Goal: Task Accomplishment & Management: Manage account settings

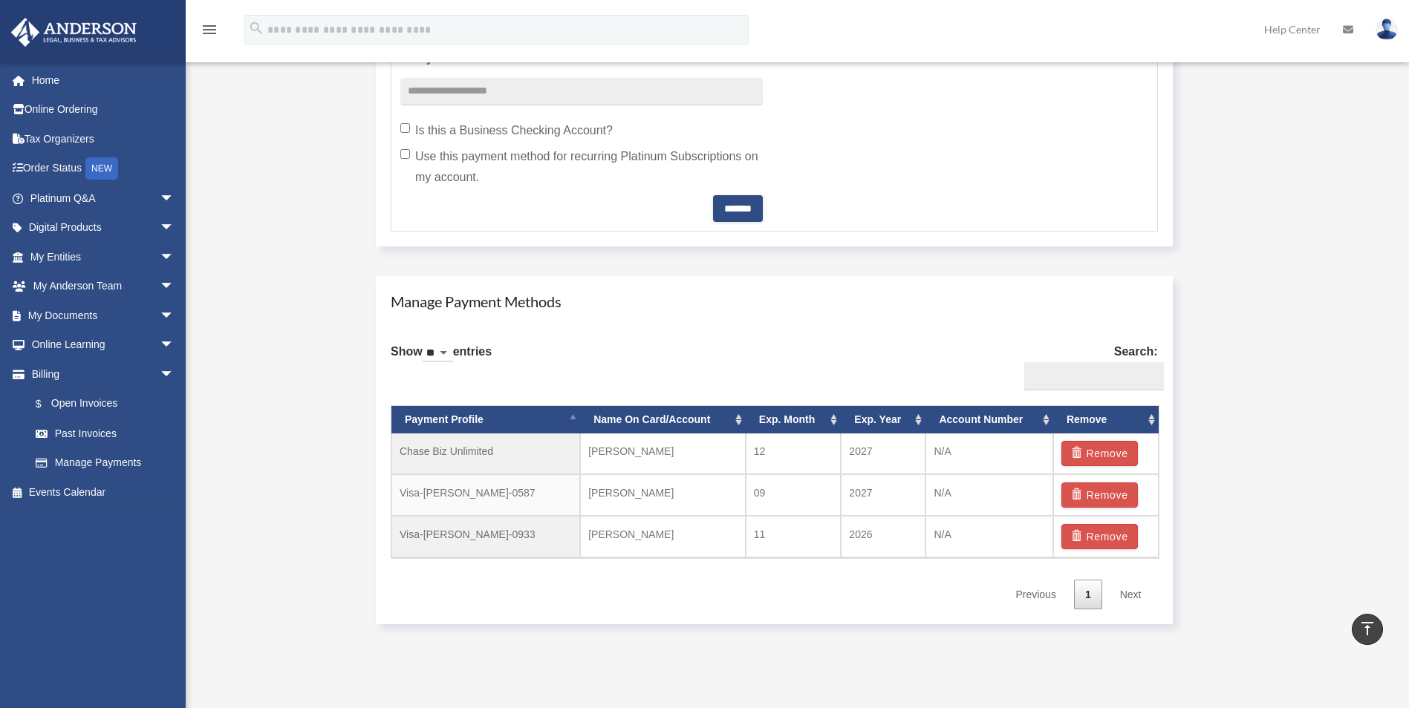
scroll to position [817, 0]
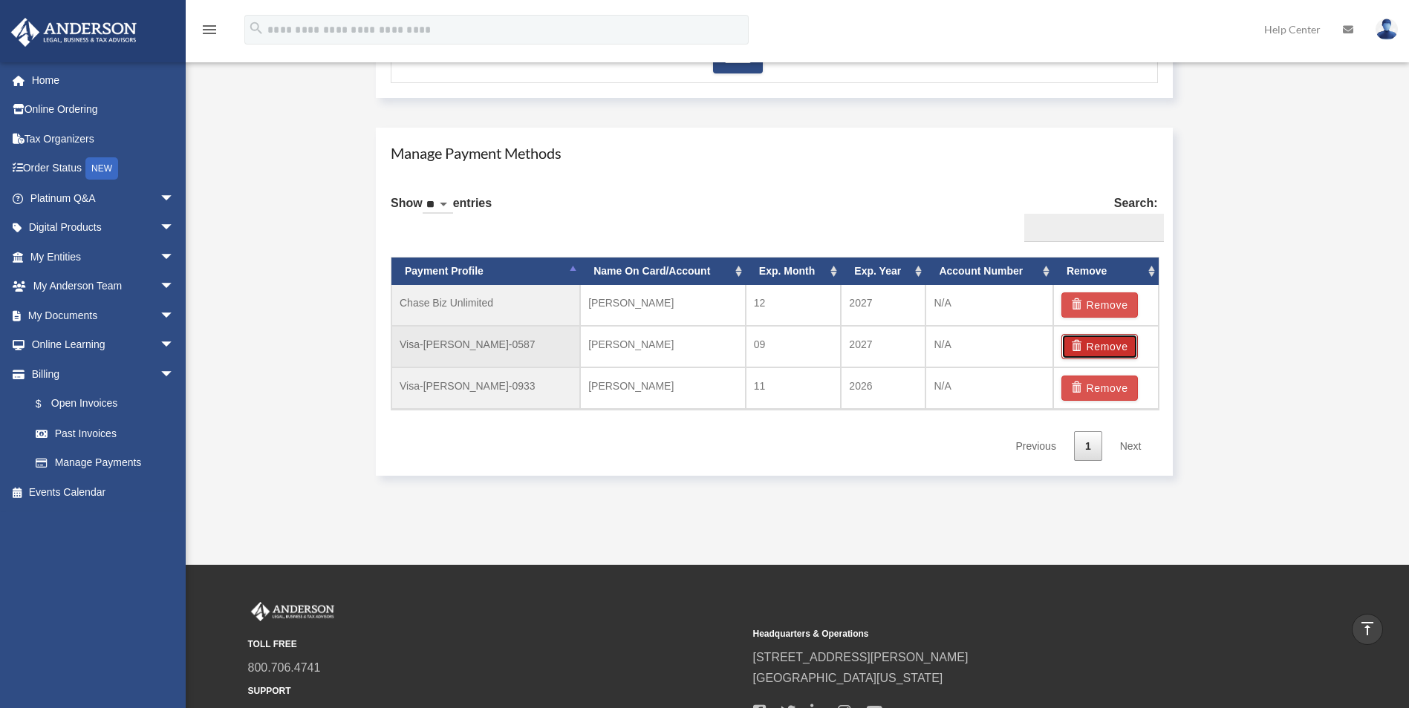
click at [1118, 348] on button "Remove" at bounding box center [1099, 346] width 76 height 25
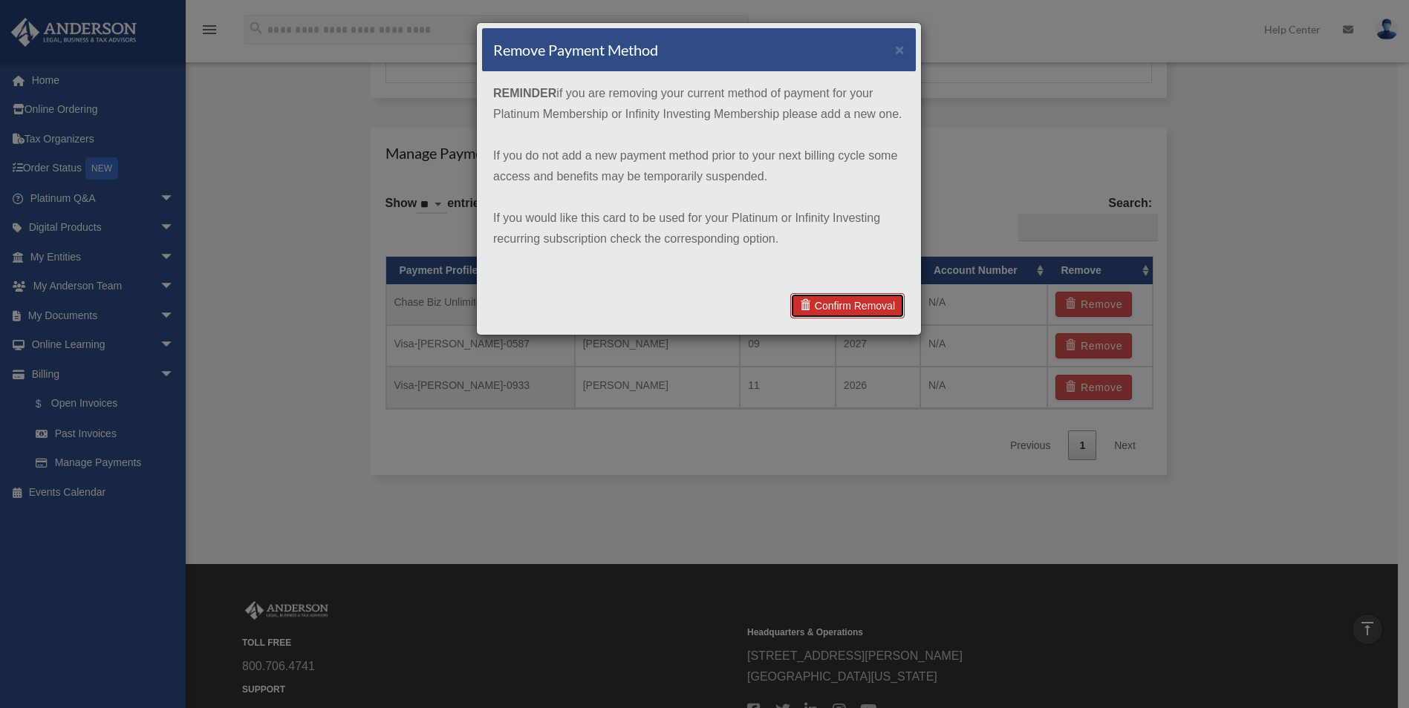
click at [858, 303] on link "Confirm Removal" at bounding box center [847, 305] width 114 height 25
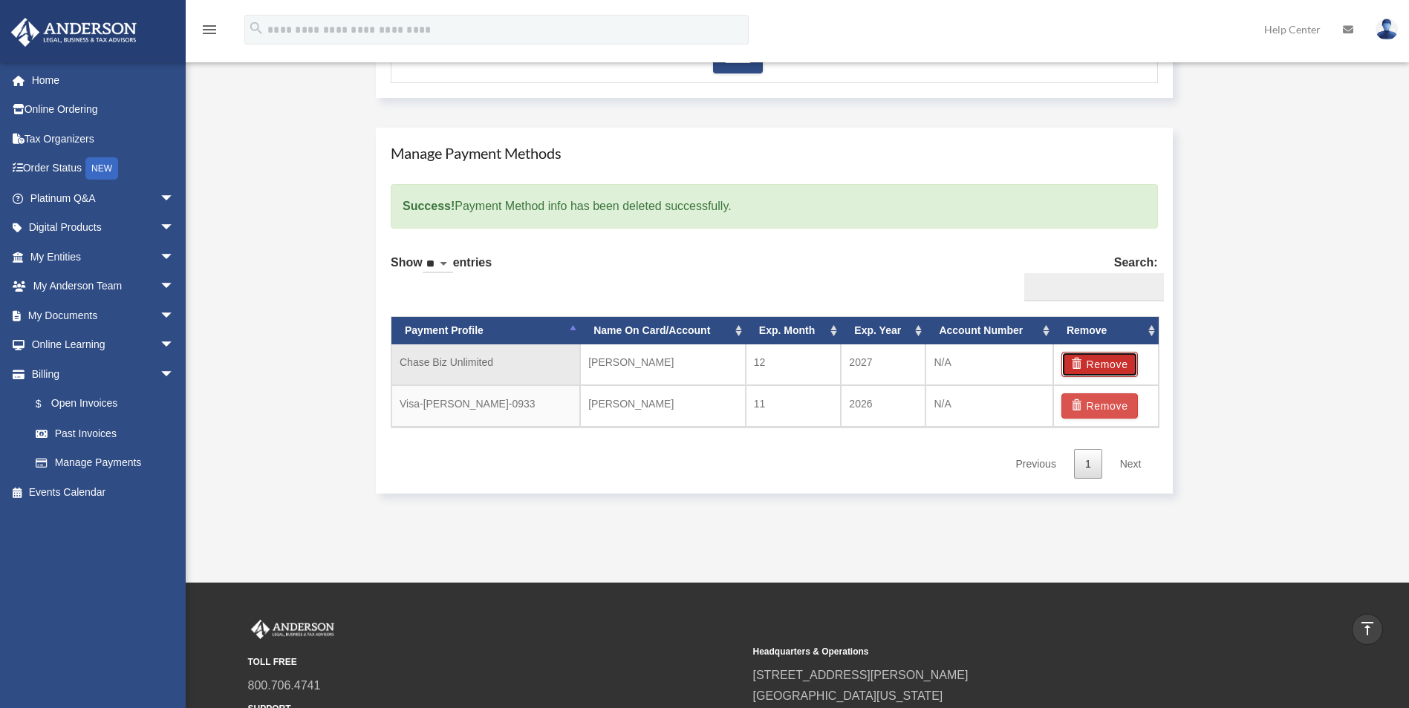
click at [1101, 365] on button "Remove" at bounding box center [1099, 364] width 76 height 25
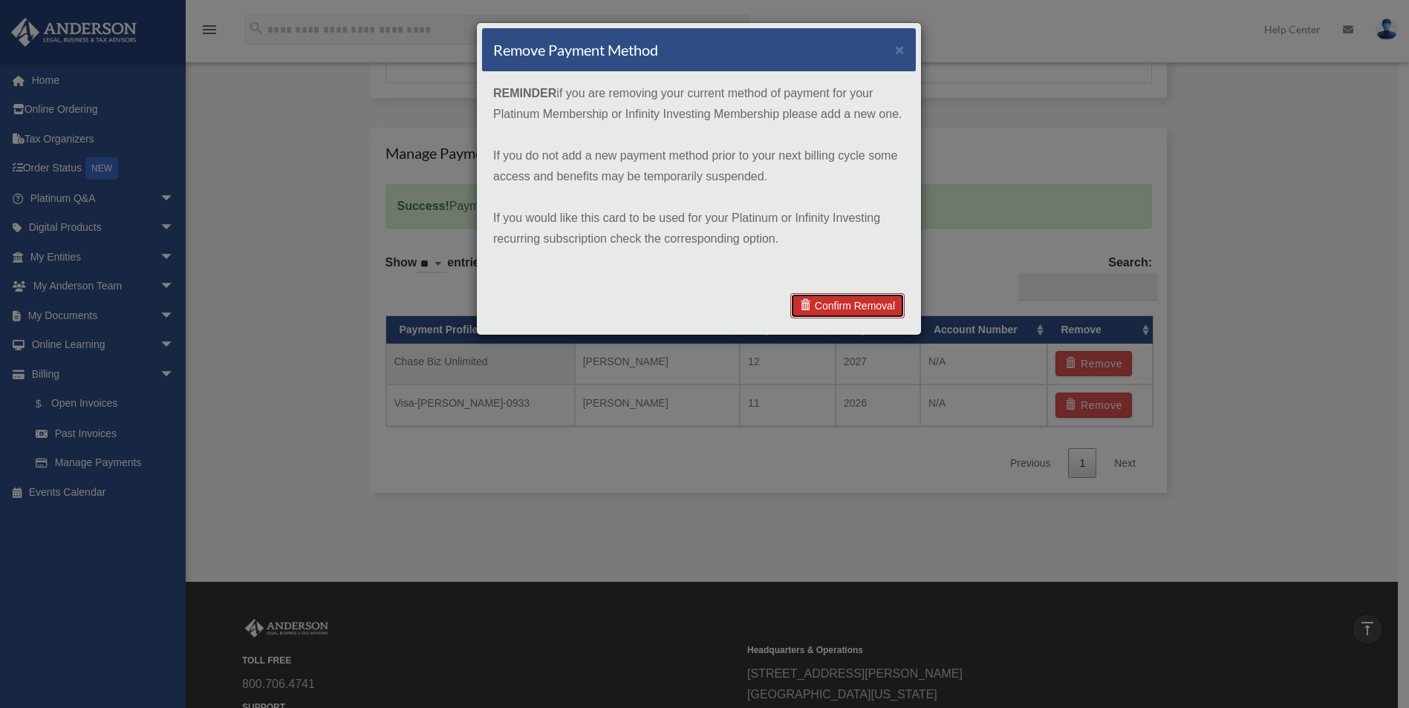
click at [864, 307] on link "Confirm Removal" at bounding box center [847, 305] width 114 height 25
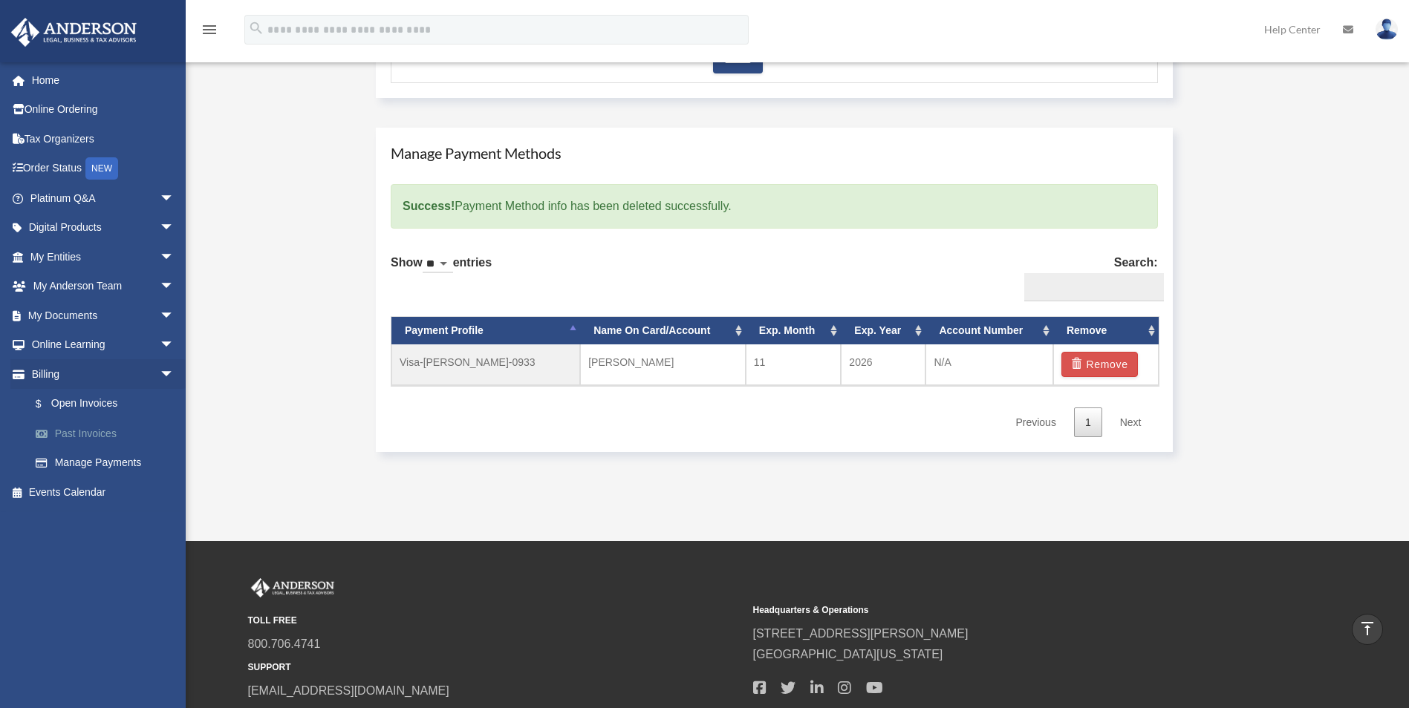
click at [76, 438] on link "Past Invoices" at bounding box center [109, 434] width 176 height 30
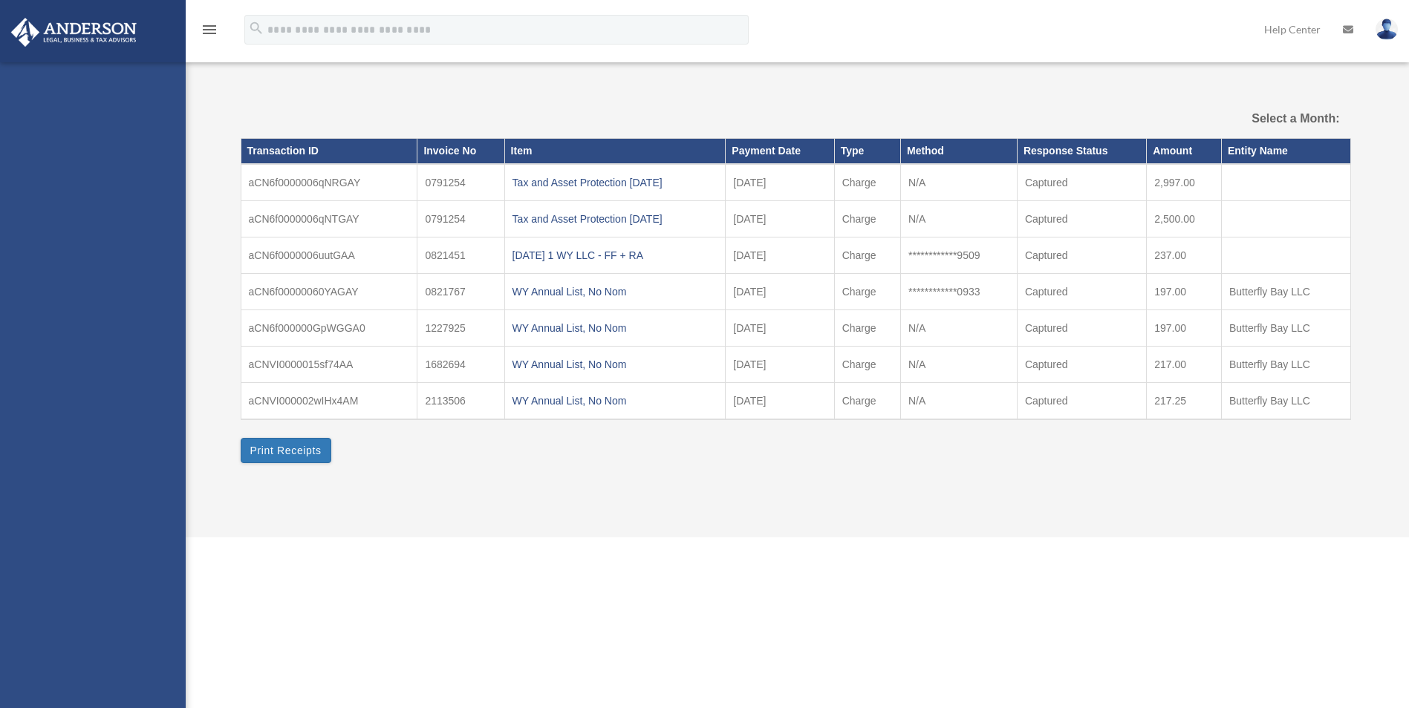
select select
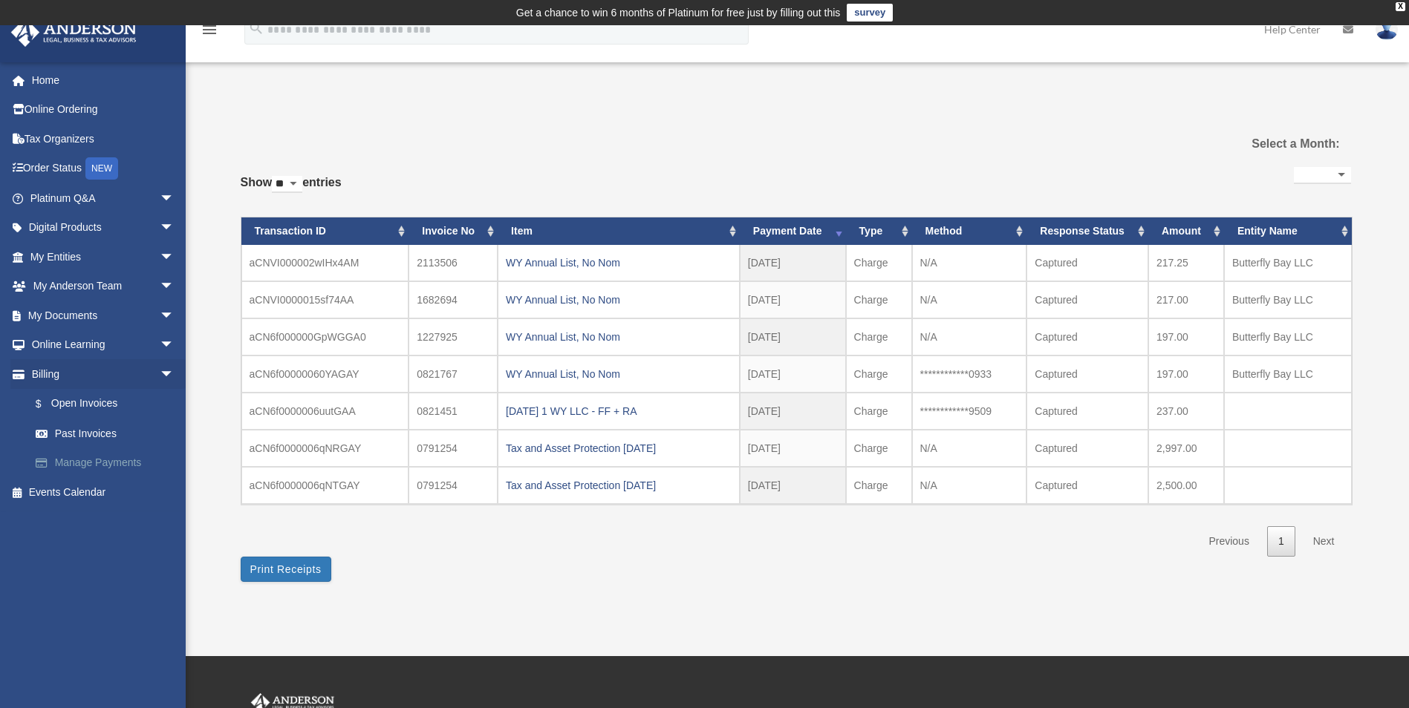
click at [121, 460] on link "Manage Payments" at bounding box center [109, 464] width 176 height 30
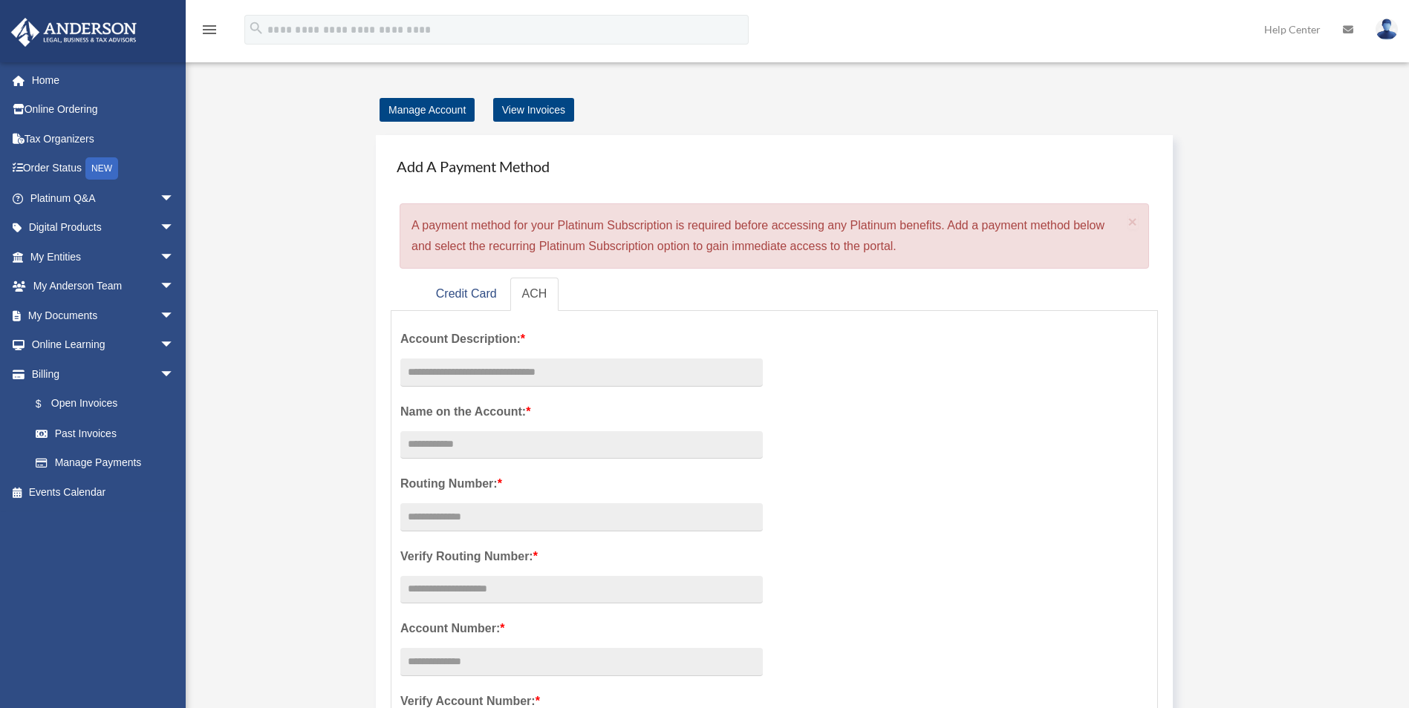
click at [103, 400] on link "$ Open Invoices" at bounding box center [109, 404] width 176 height 30
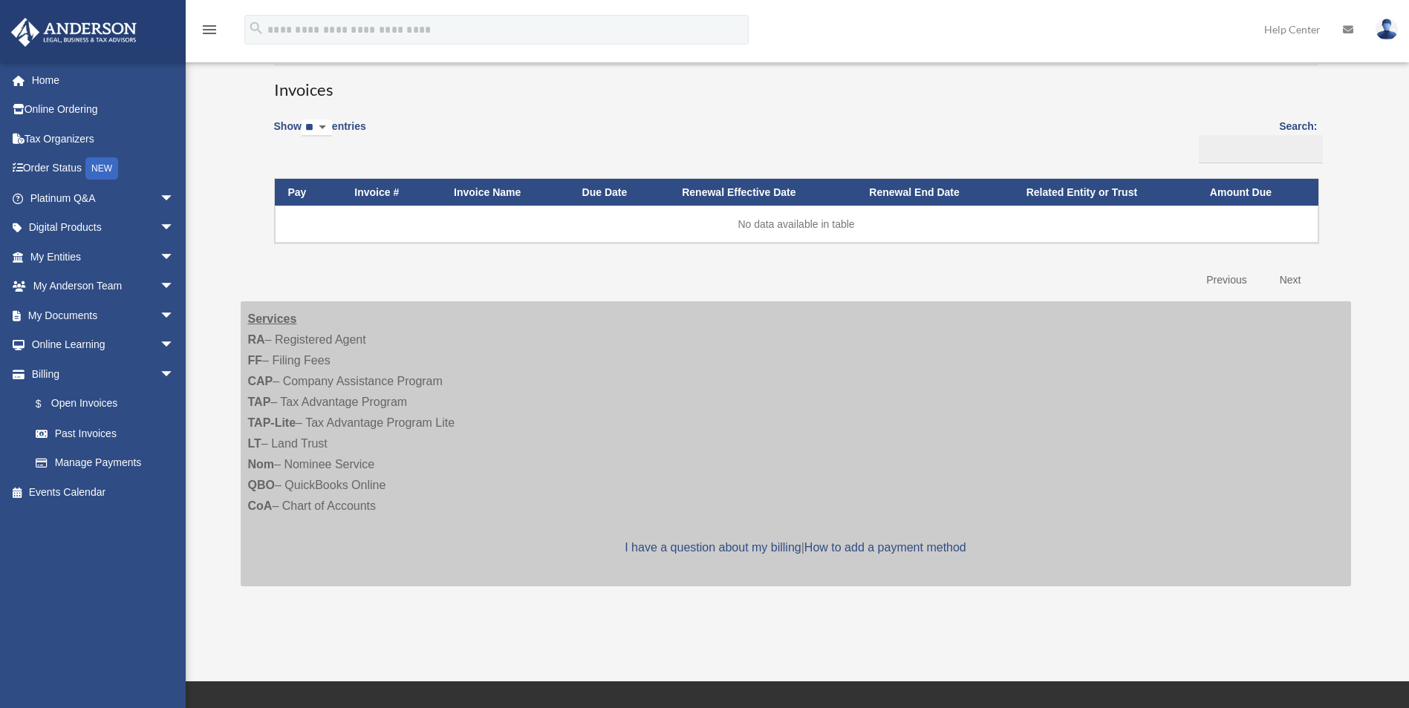
scroll to position [297, 0]
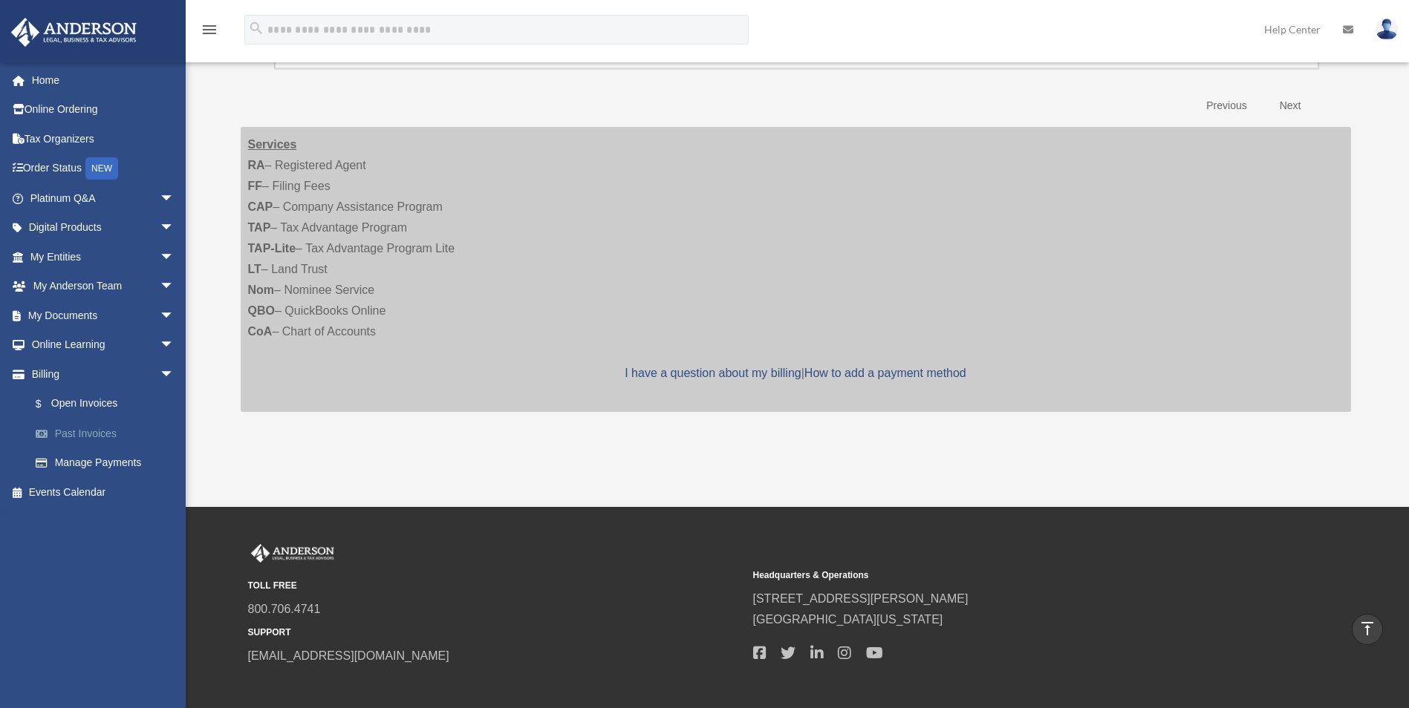
click at [102, 426] on link "Past Invoices" at bounding box center [109, 434] width 176 height 30
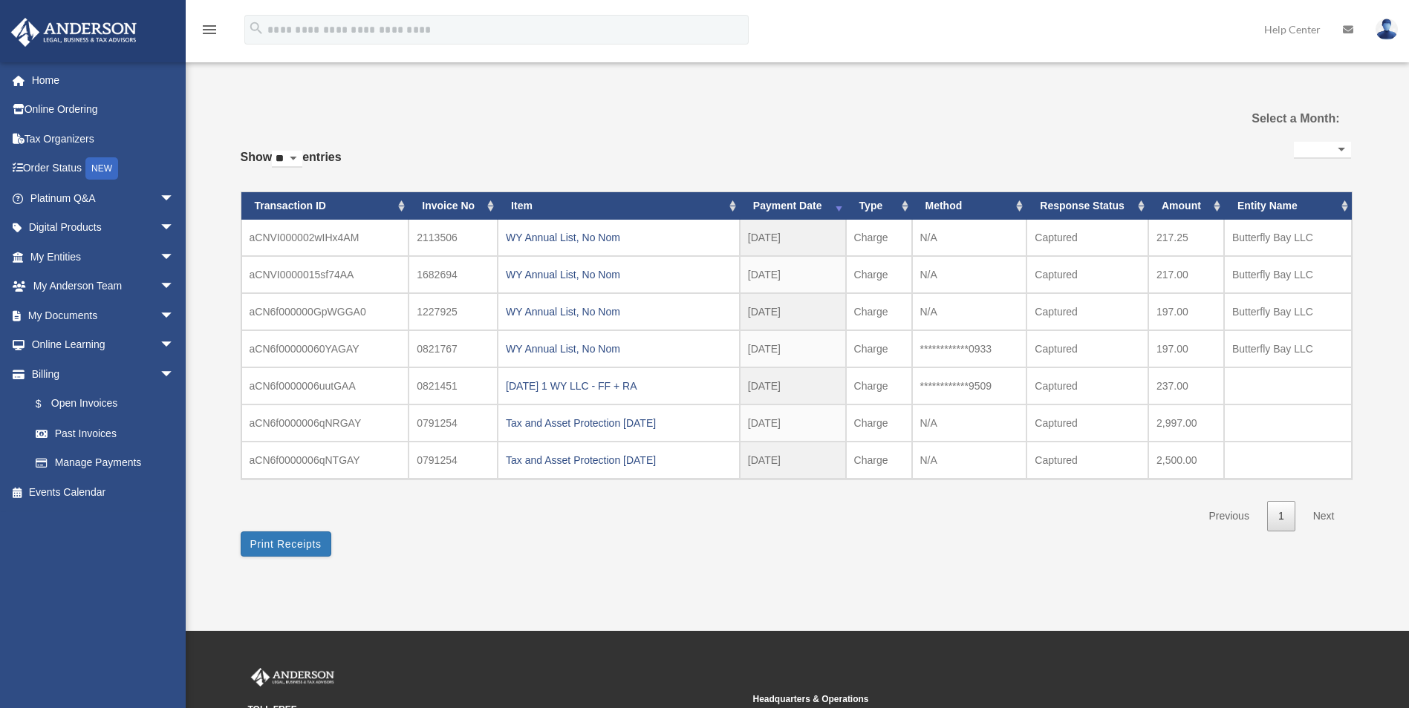
select select
click at [138, 450] on link "Manage Payments" at bounding box center [109, 464] width 176 height 30
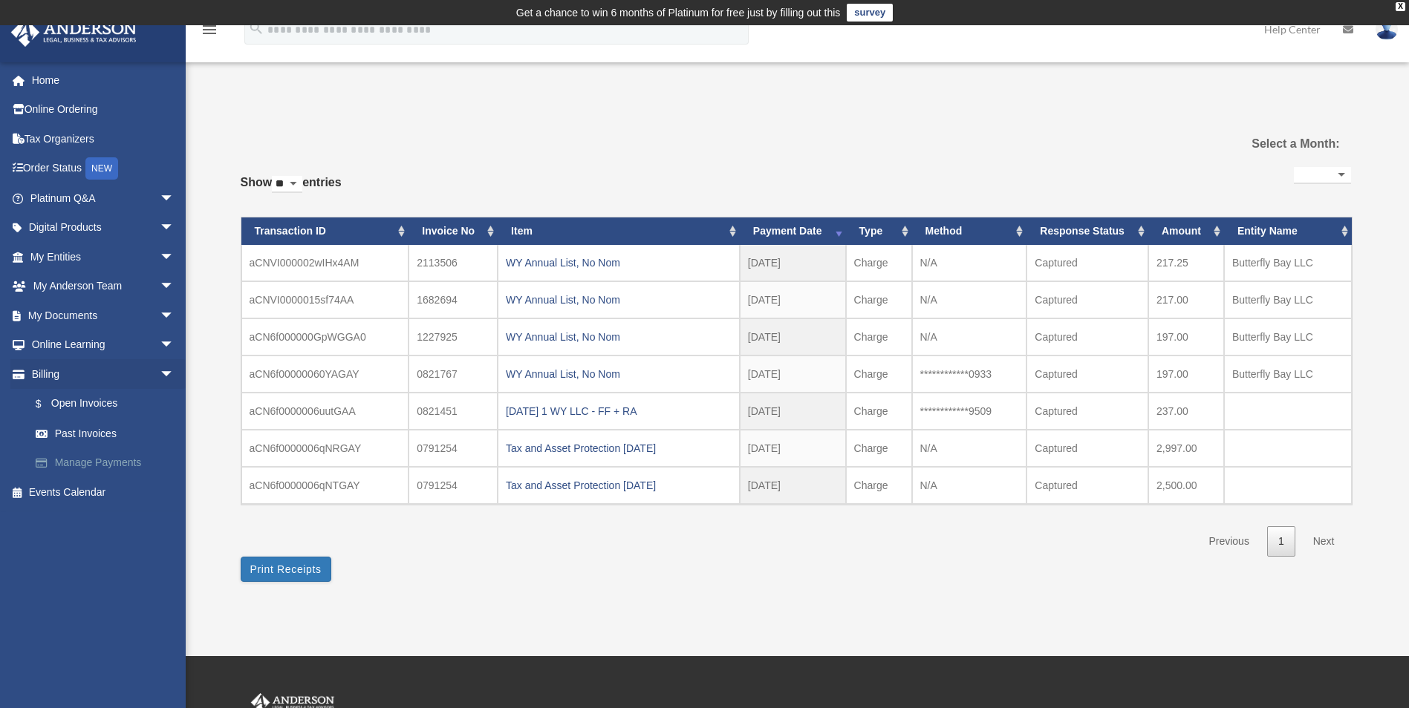
click at [139, 466] on link "Manage Payments" at bounding box center [109, 464] width 176 height 30
click at [139, 461] on link "Manage Payments" at bounding box center [109, 464] width 176 height 30
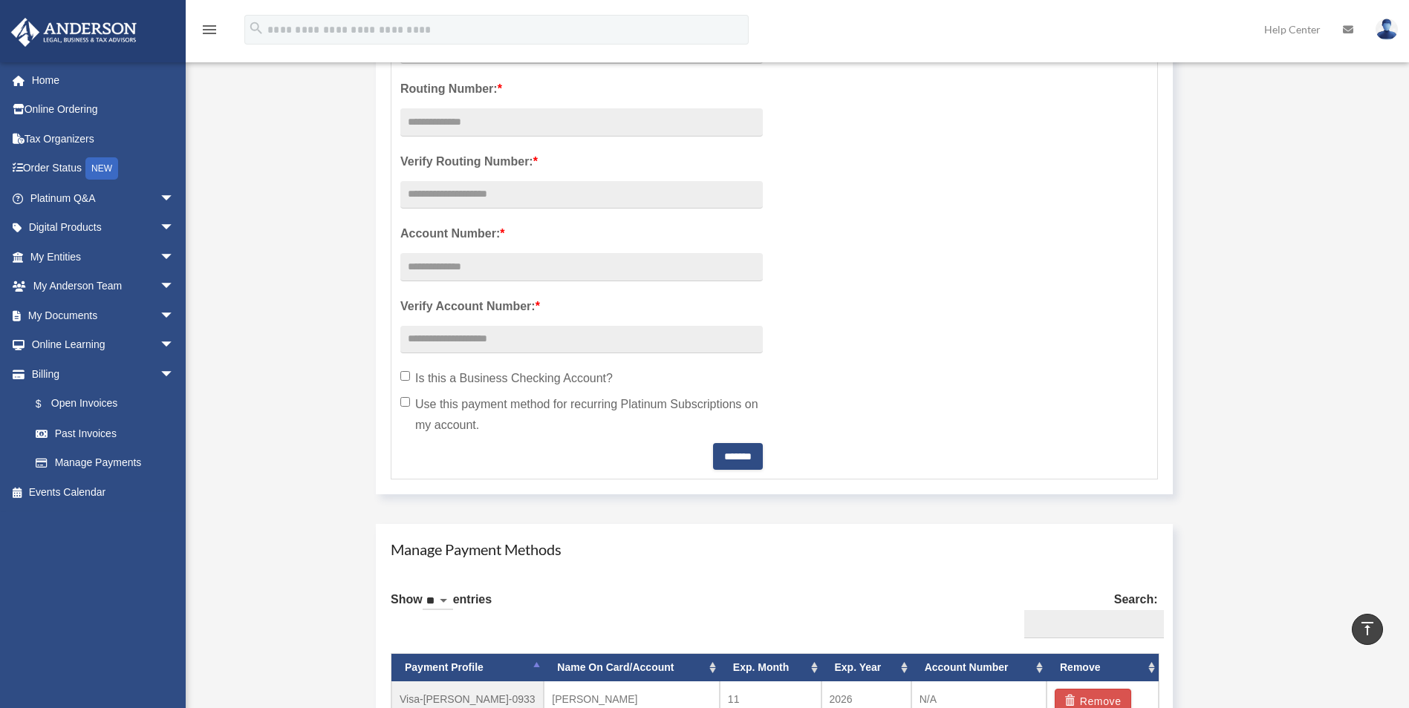
scroll to position [149, 0]
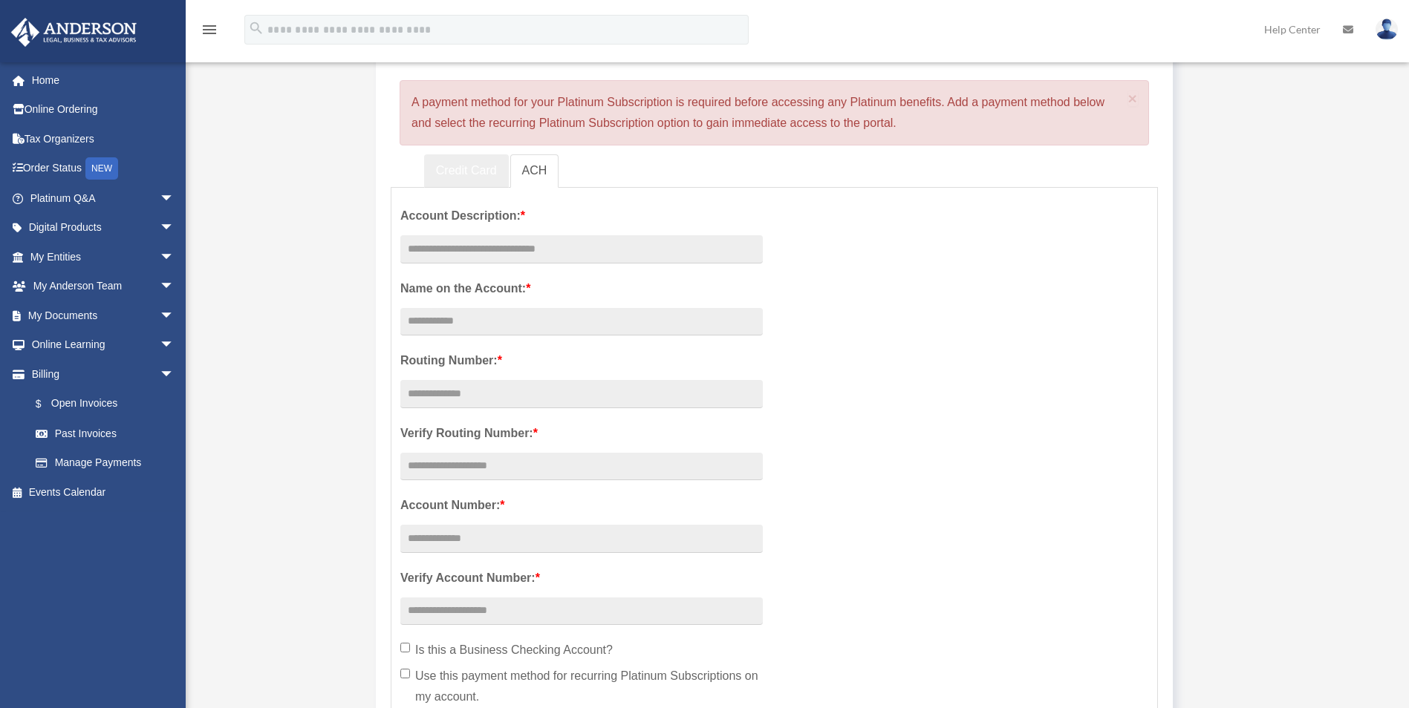
click at [475, 174] on link "Credit Card" at bounding box center [466, 170] width 85 height 33
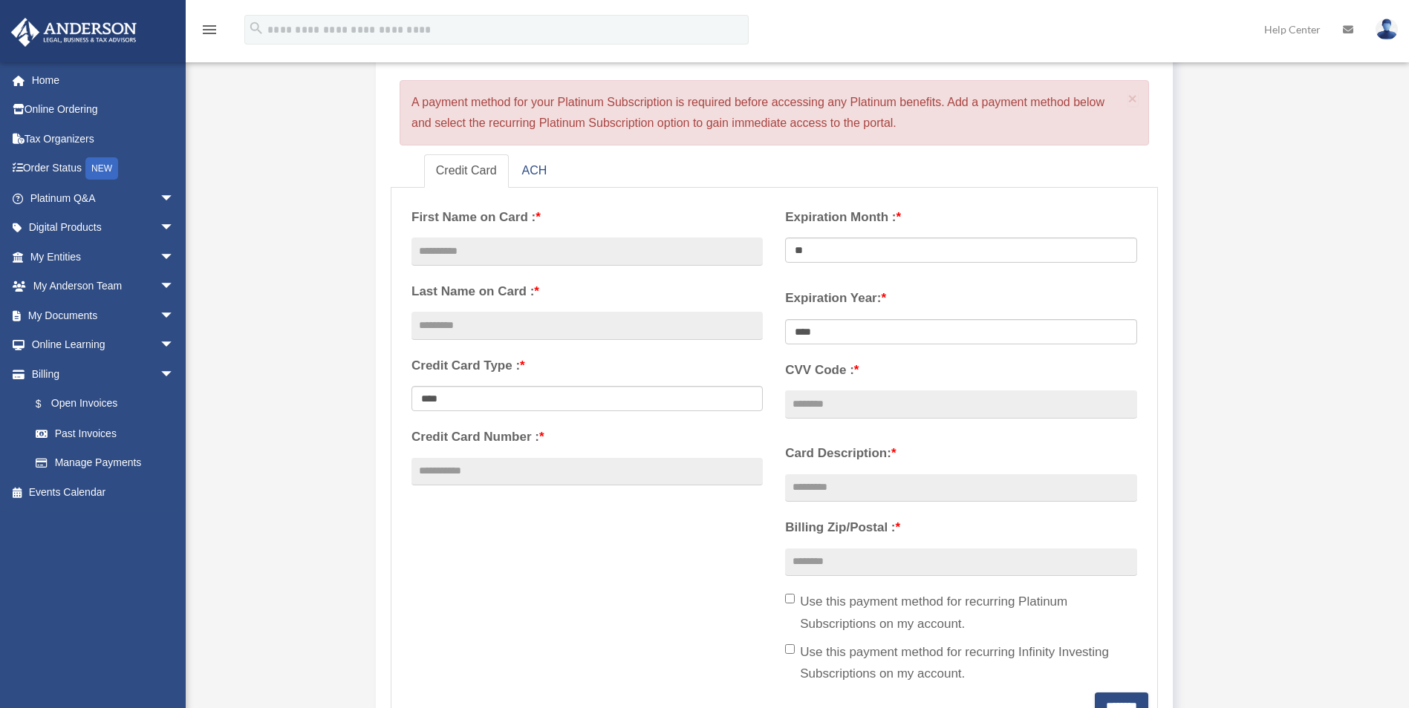
scroll to position [668, 0]
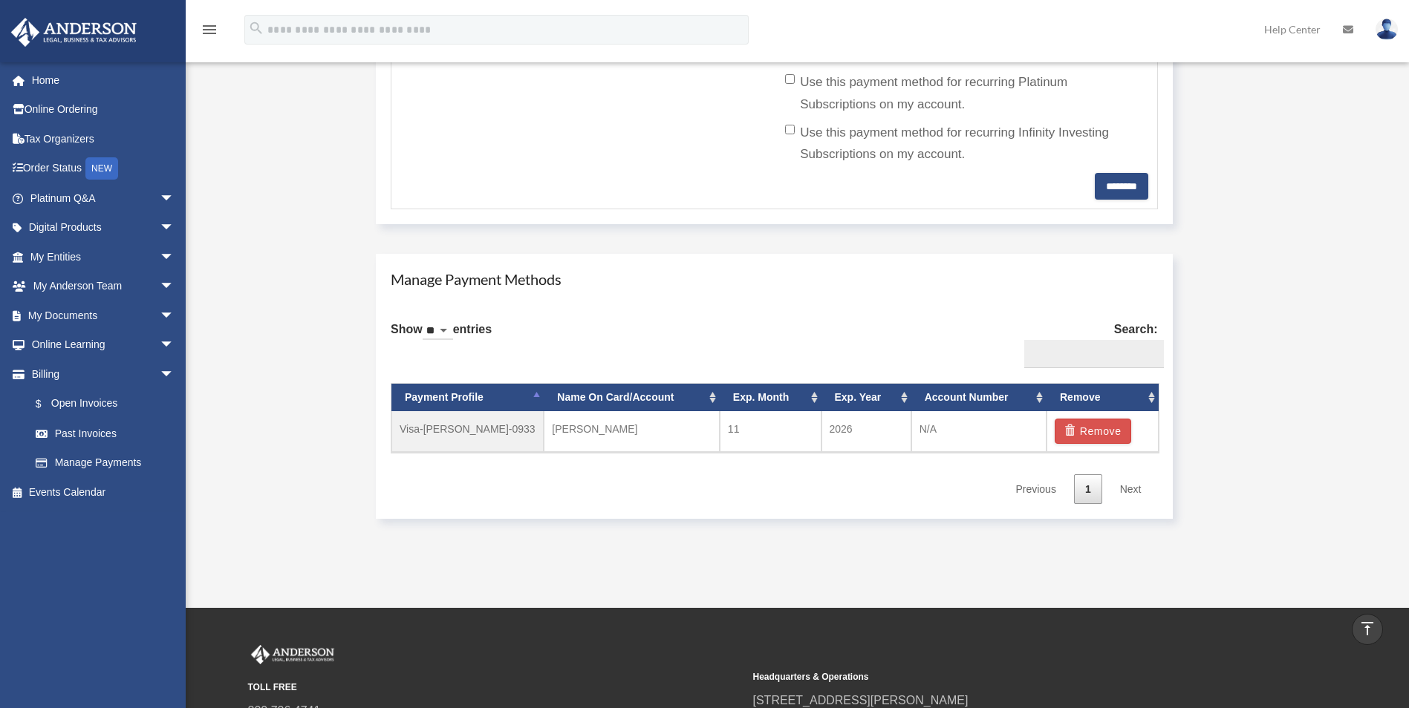
click at [1395, 32] on img at bounding box center [1386, 30] width 22 height 22
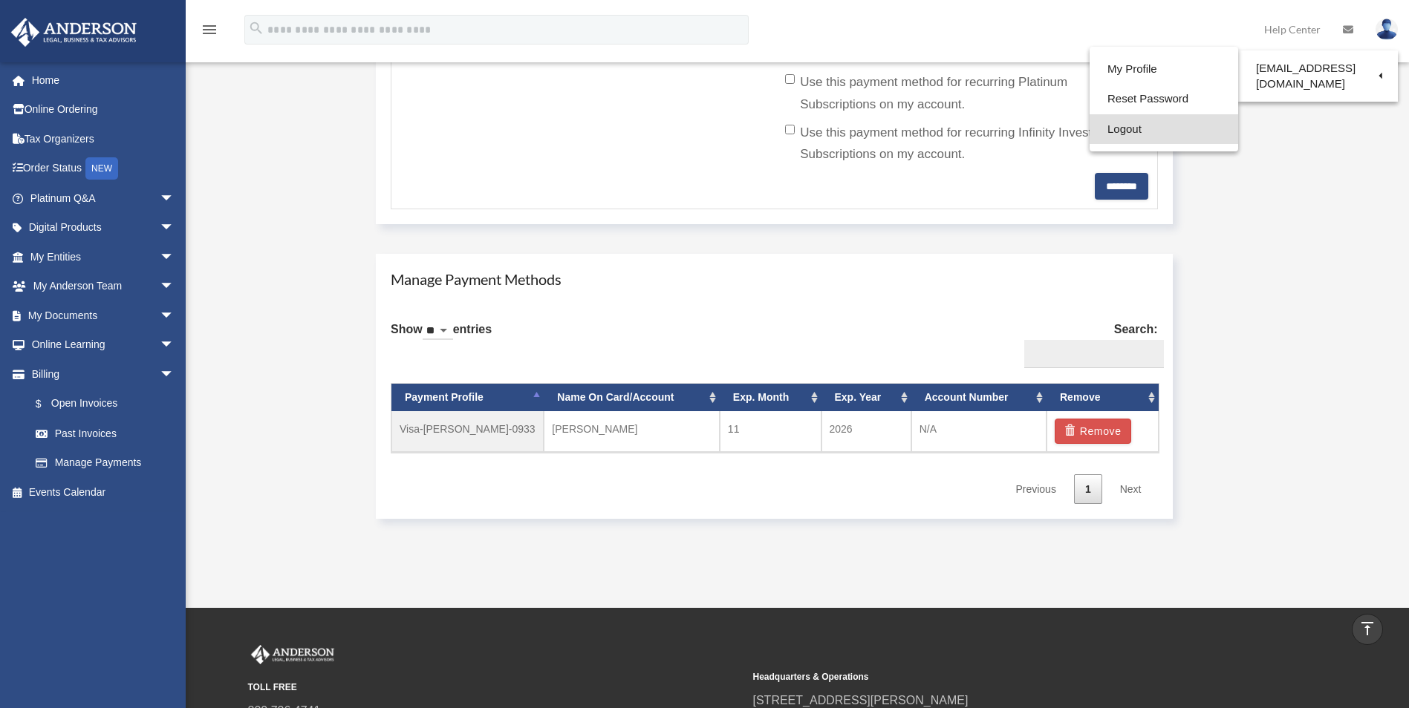
click at [1118, 125] on link "Logout" at bounding box center [1163, 129] width 149 height 30
